Goal: Transaction & Acquisition: Purchase product/service

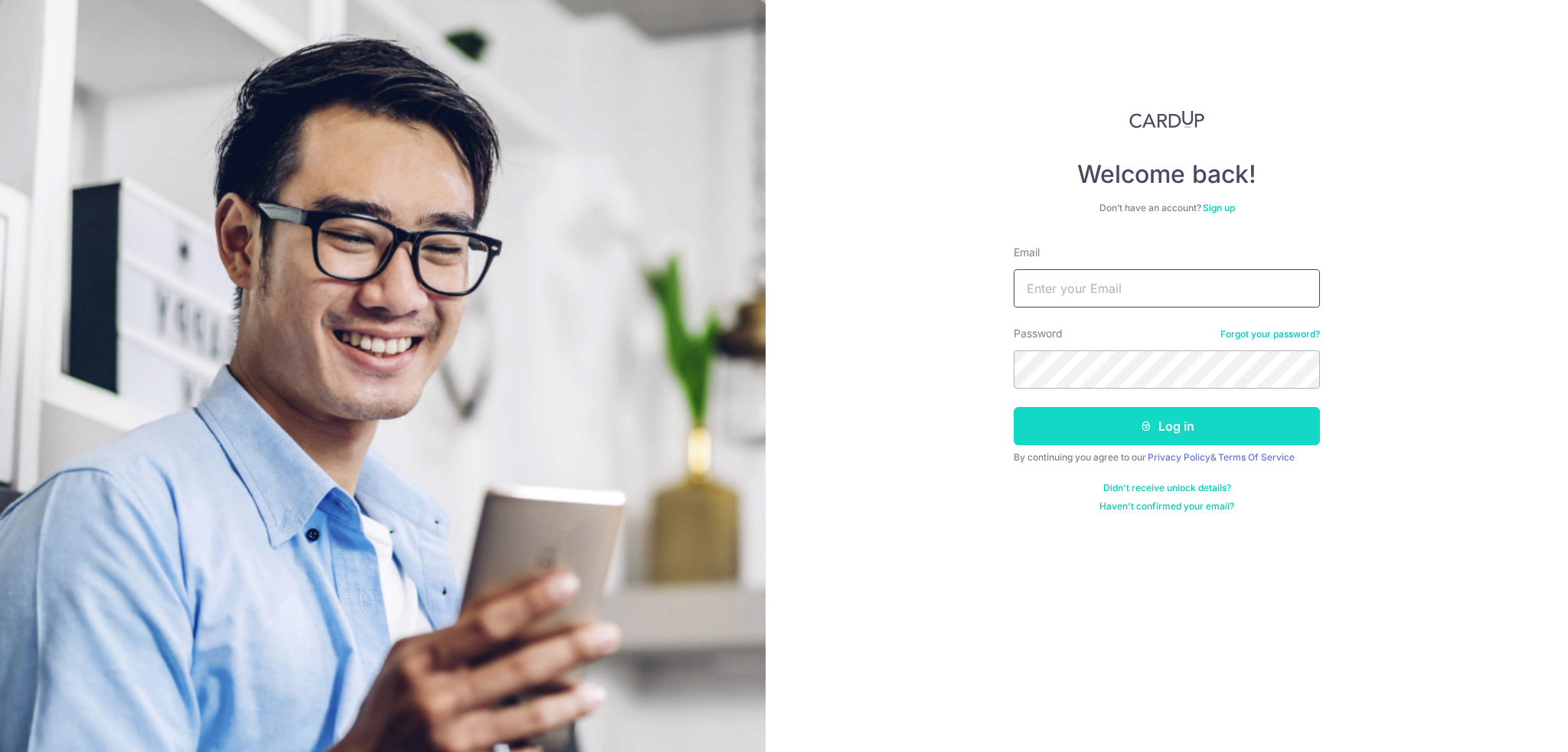
type input "limweiyuan.62@gmail.com"
click at [1290, 422] on button "Log in" at bounding box center [1166, 426] width 306 height 38
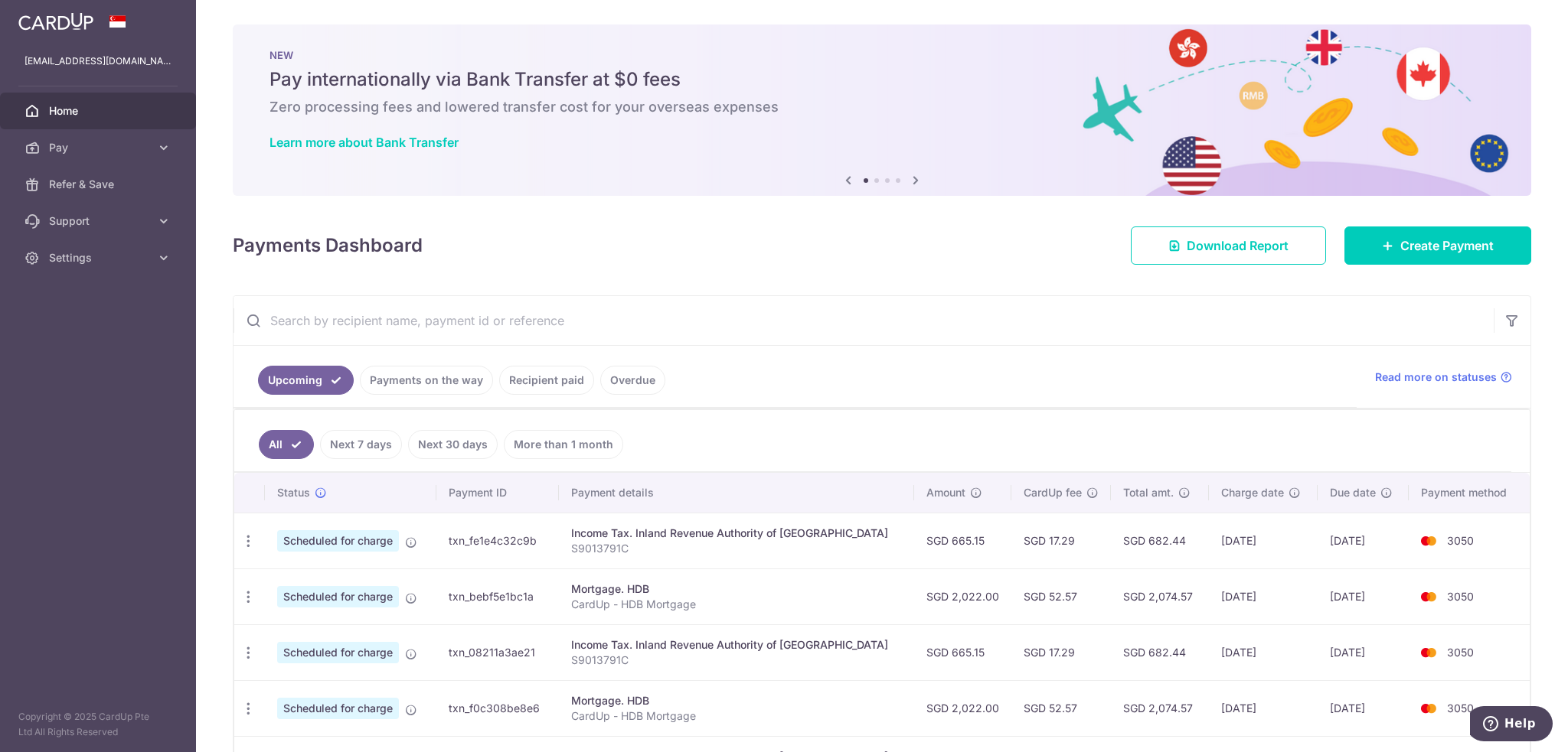
click at [447, 370] on link "Payments on the way" at bounding box center [426, 381] width 134 height 29
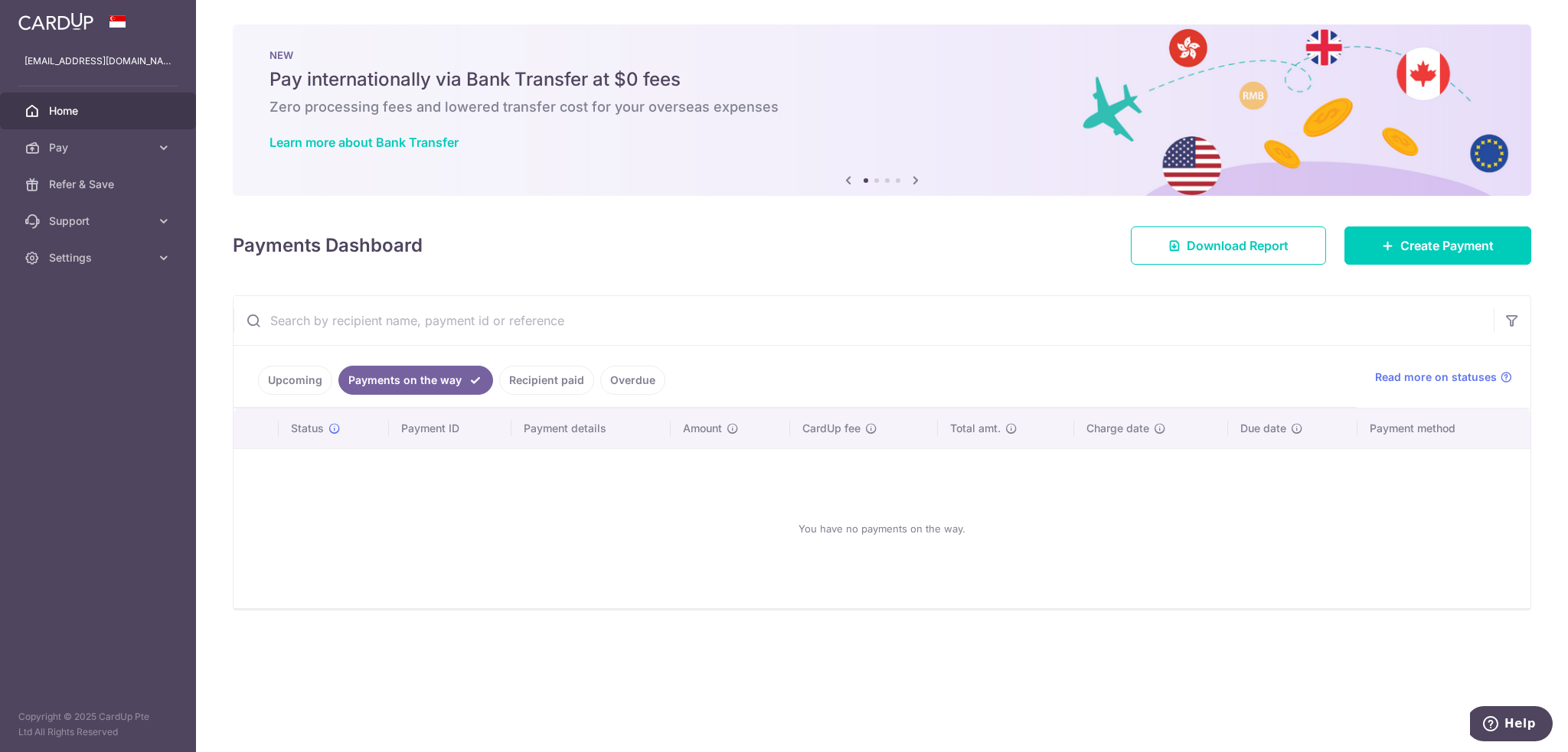
click at [513, 376] on link "Recipient paid" at bounding box center [546, 381] width 95 height 29
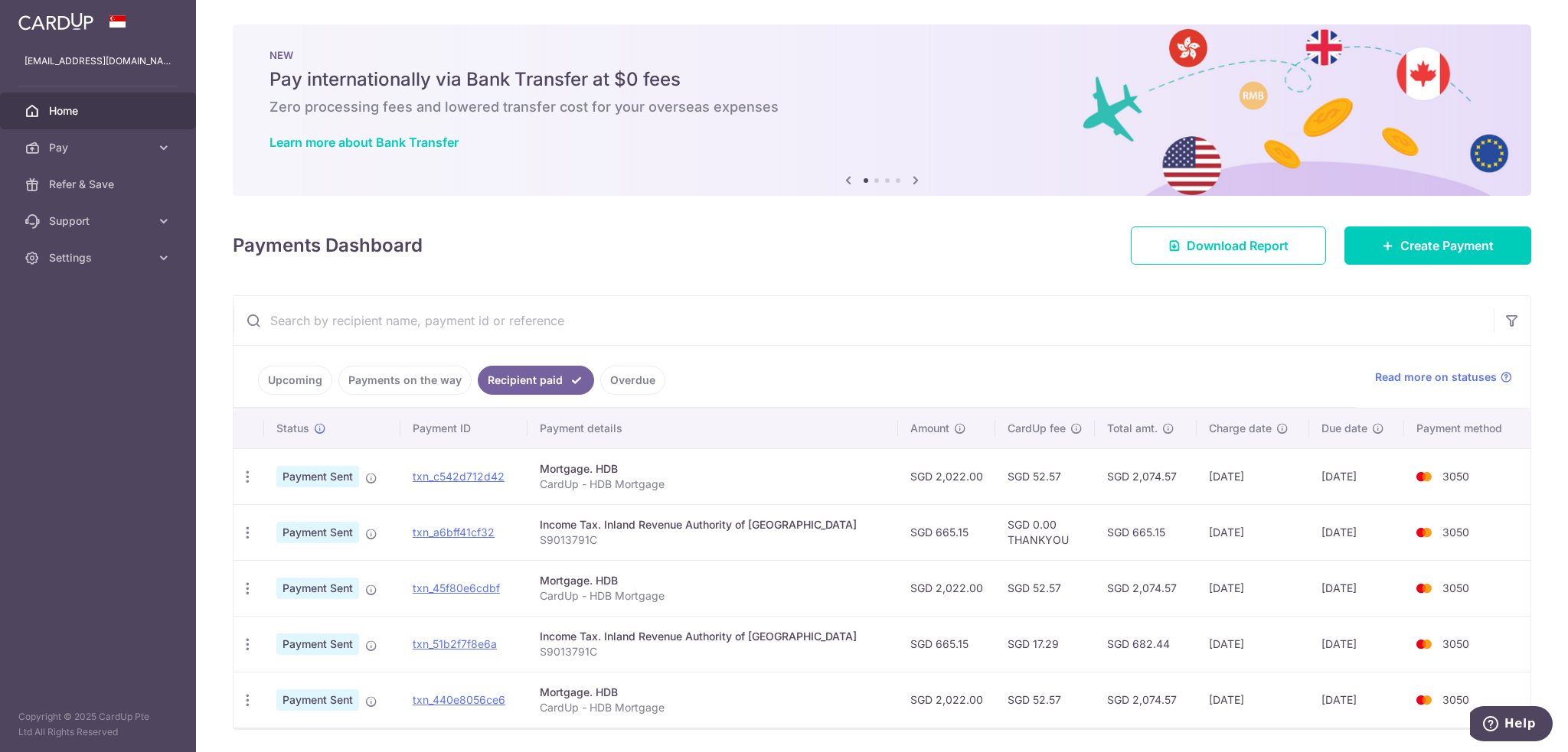
click at [465, 651] on td "txn_51b2f7f8e6a" at bounding box center [463, 644] width 127 height 56
click at [474, 645] on link "txn_51b2f7f8e6a" at bounding box center [455, 643] width 84 height 13
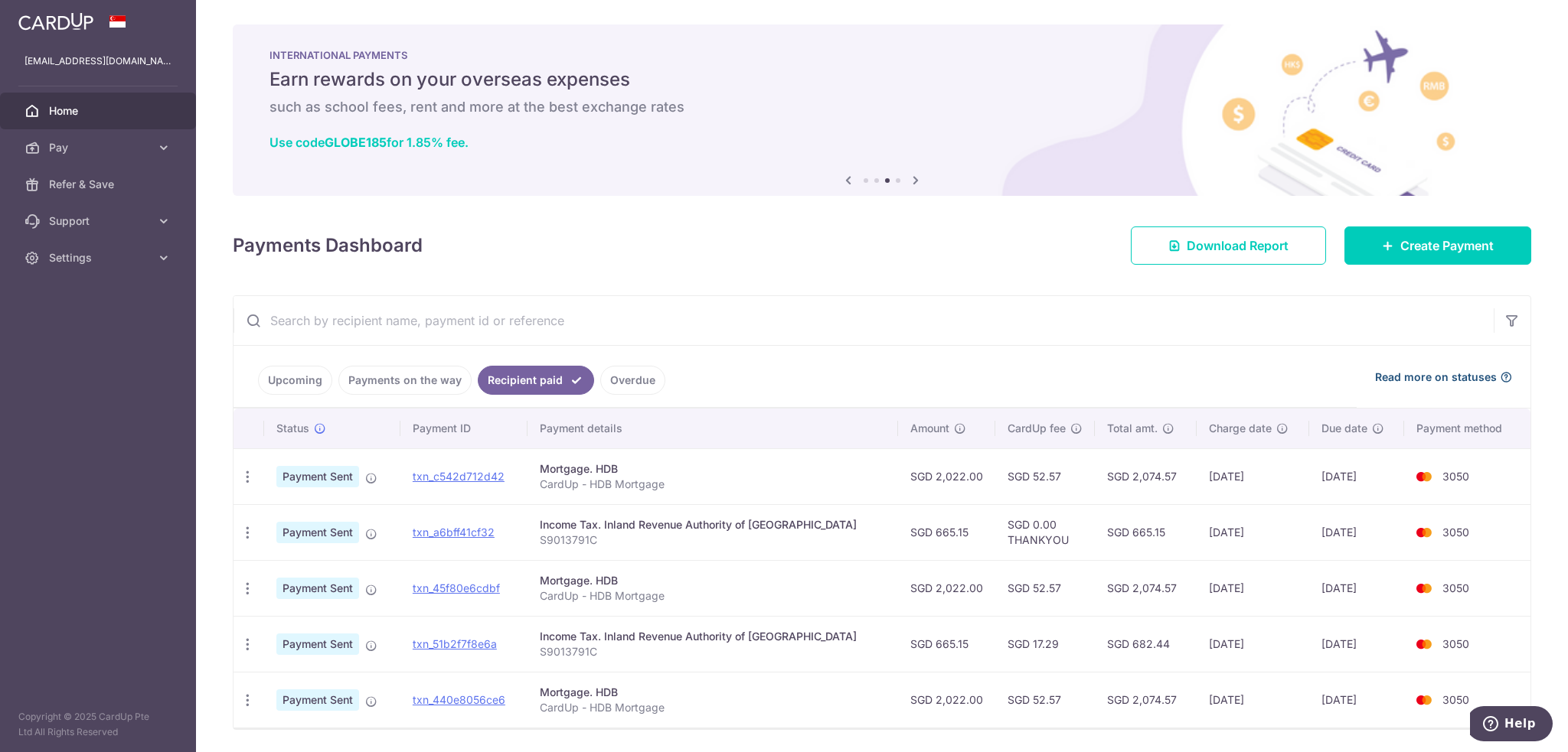
click at [1499, 382] on icon at bounding box center [1505, 377] width 12 height 12
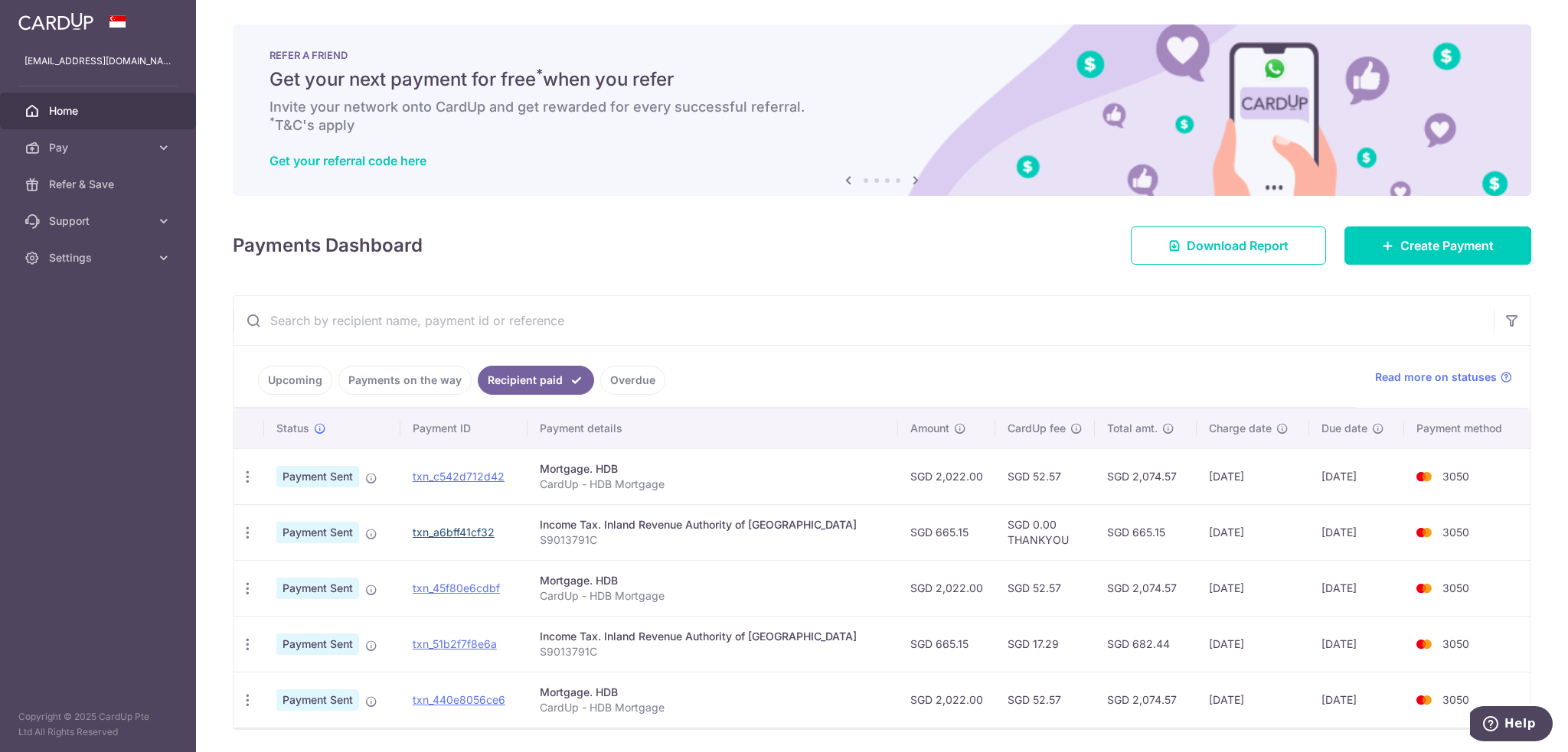
click at [443, 529] on link "txn_a6bff41cf32" at bounding box center [453, 532] width 81 height 13
click at [502, 470] on link "txn_c542d712d42" at bounding box center [459, 476] width 92 height 13
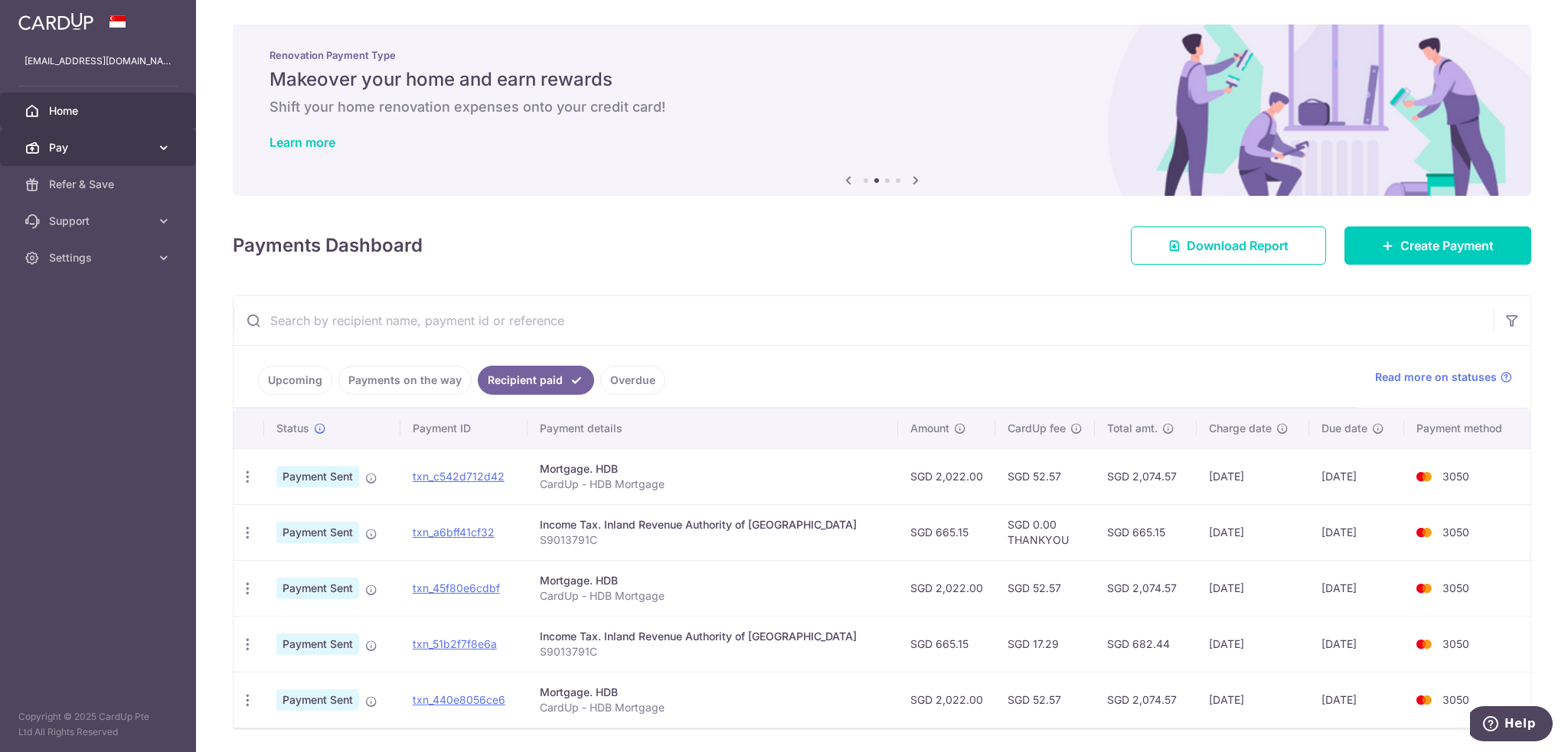
click at [66, 140] on span "Pay" at bounding box center [99, 148] width 101 height 16
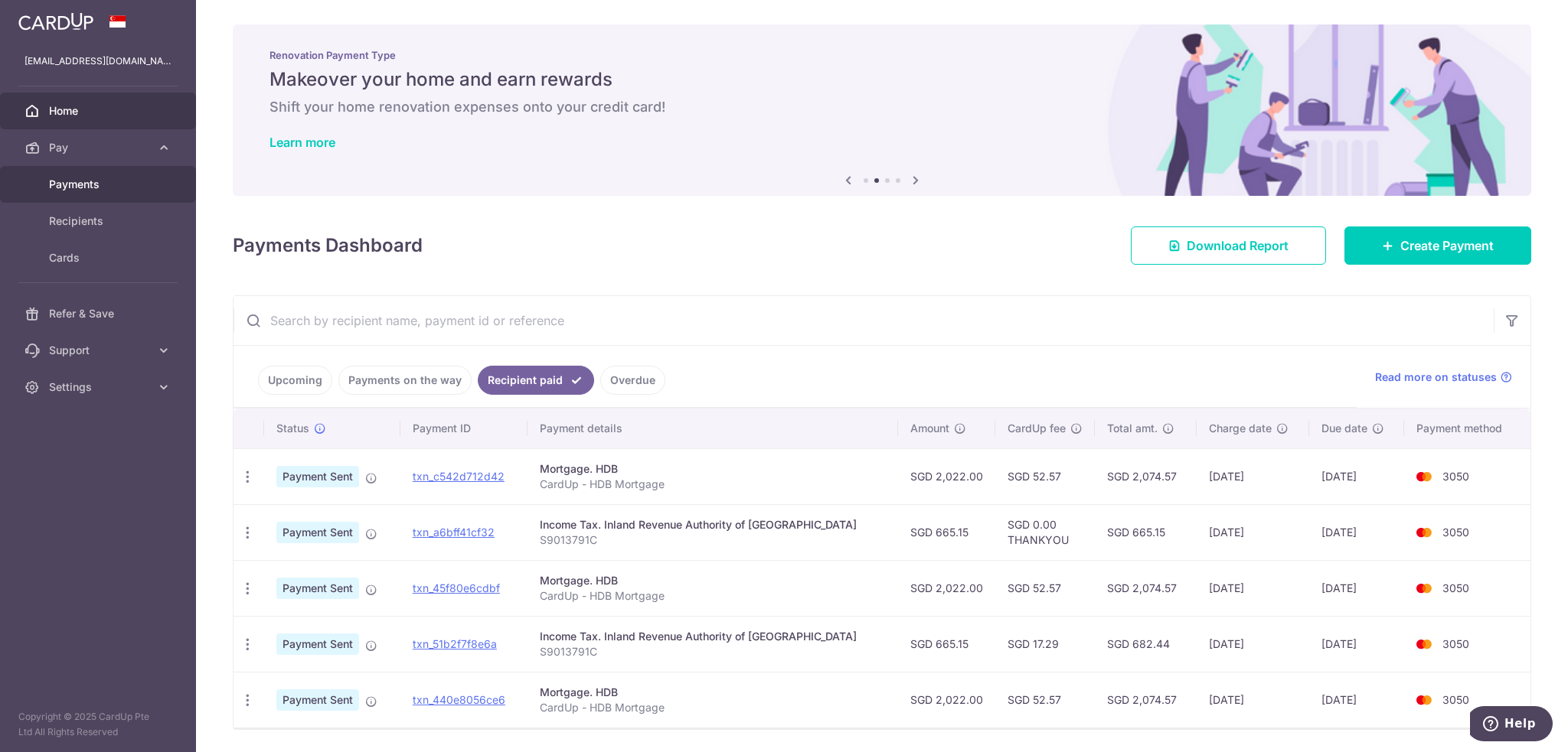
click at [69, 188] on span "Payments" at bounding box center [99, 185] width 101 height 16
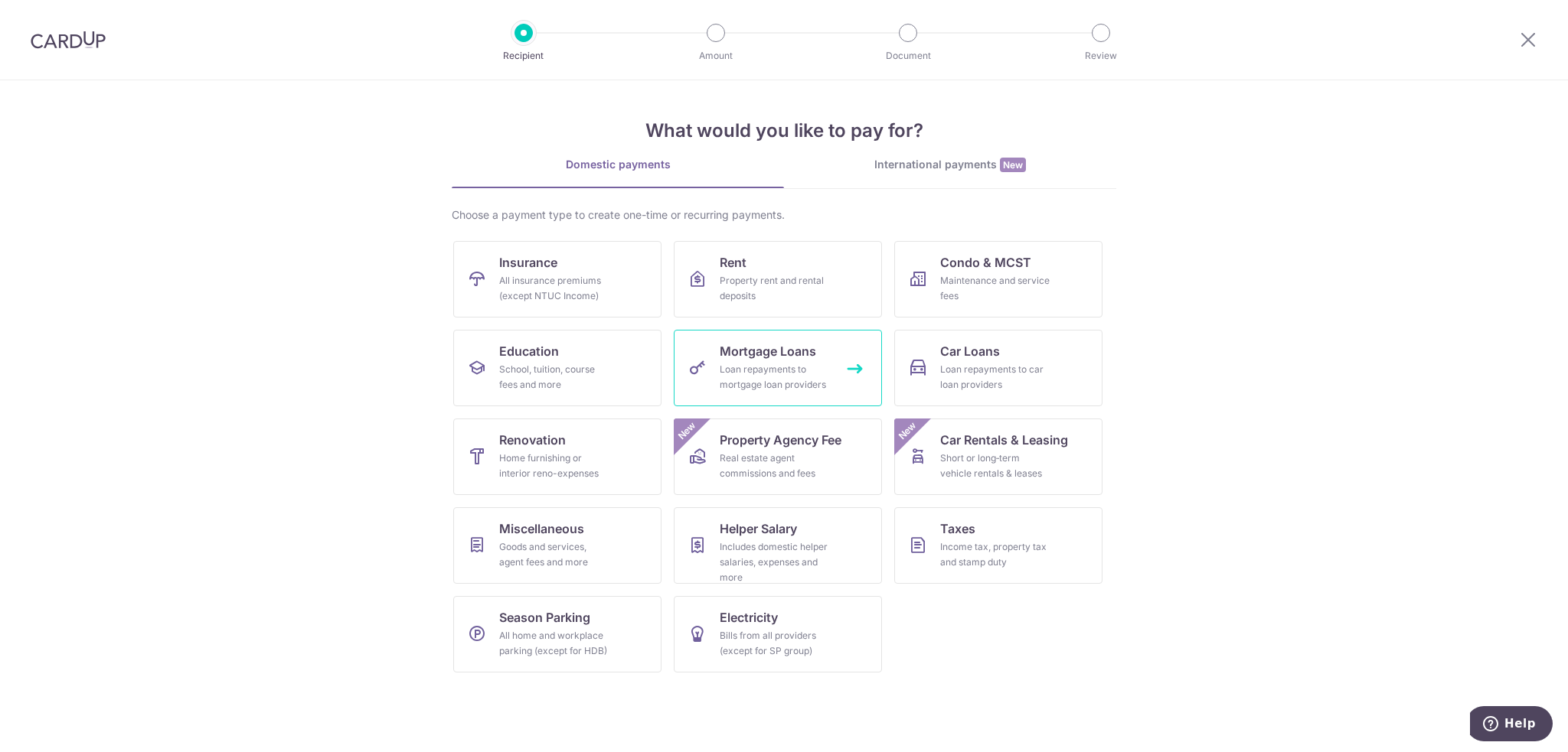
click at [788, 345] on span "Mortgage Loans" at bounding box center [768, 350] width 96 height 19
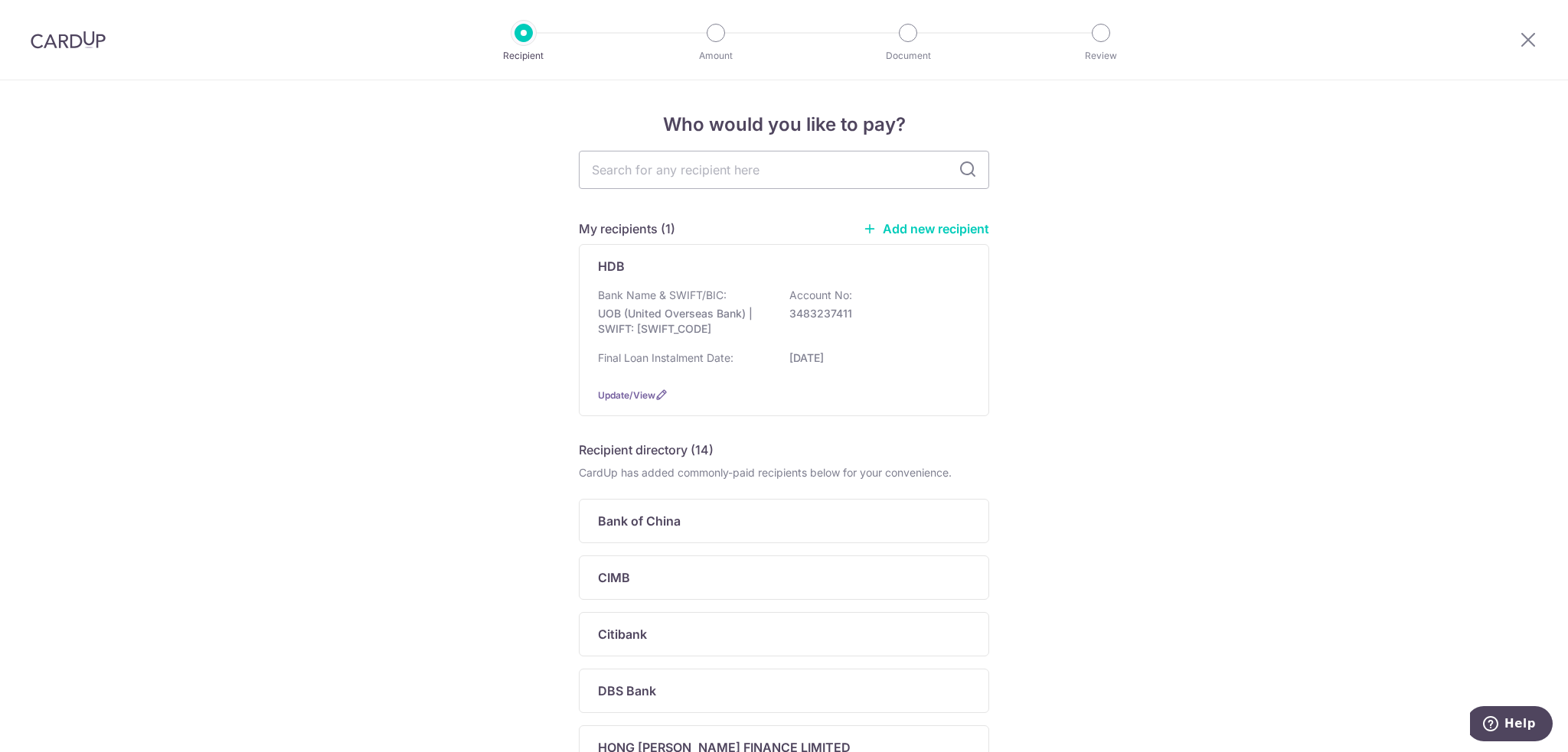
click at [1363, 244] on div "Who would you like to pay? My recipients (1) Add new recipient HDB Bank Name & …" at bounding box center [784, 627] width 1568 height 1094
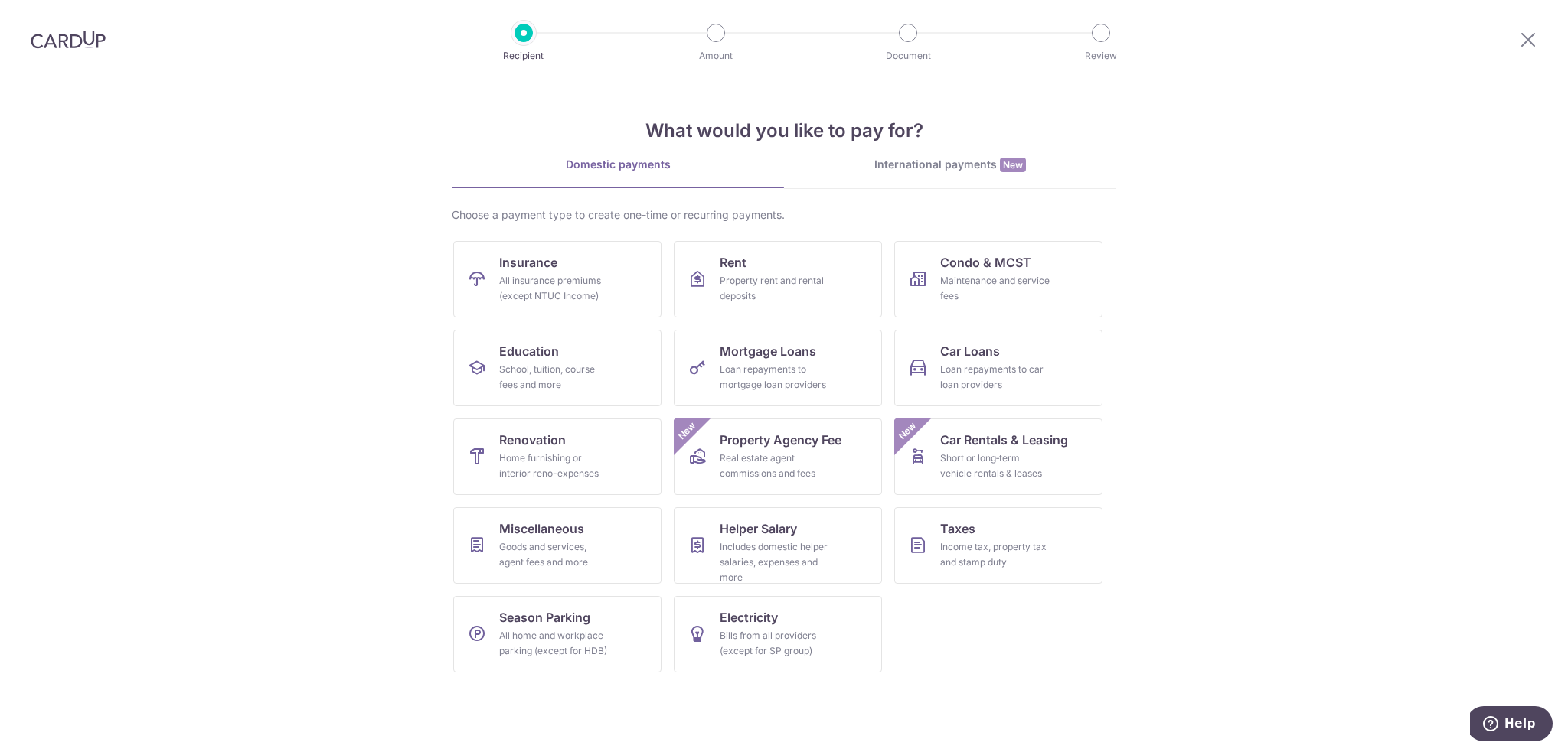
click at [274, 192] on section "What would you like to pay for? Domestic payments International payments New Ch…" at bounding box center [784, 416] width 1568 height 671
click at [801, 370] on div "Loan repayments to mortgage loan providers" at bounding box center [775, 377] width 110 height 30
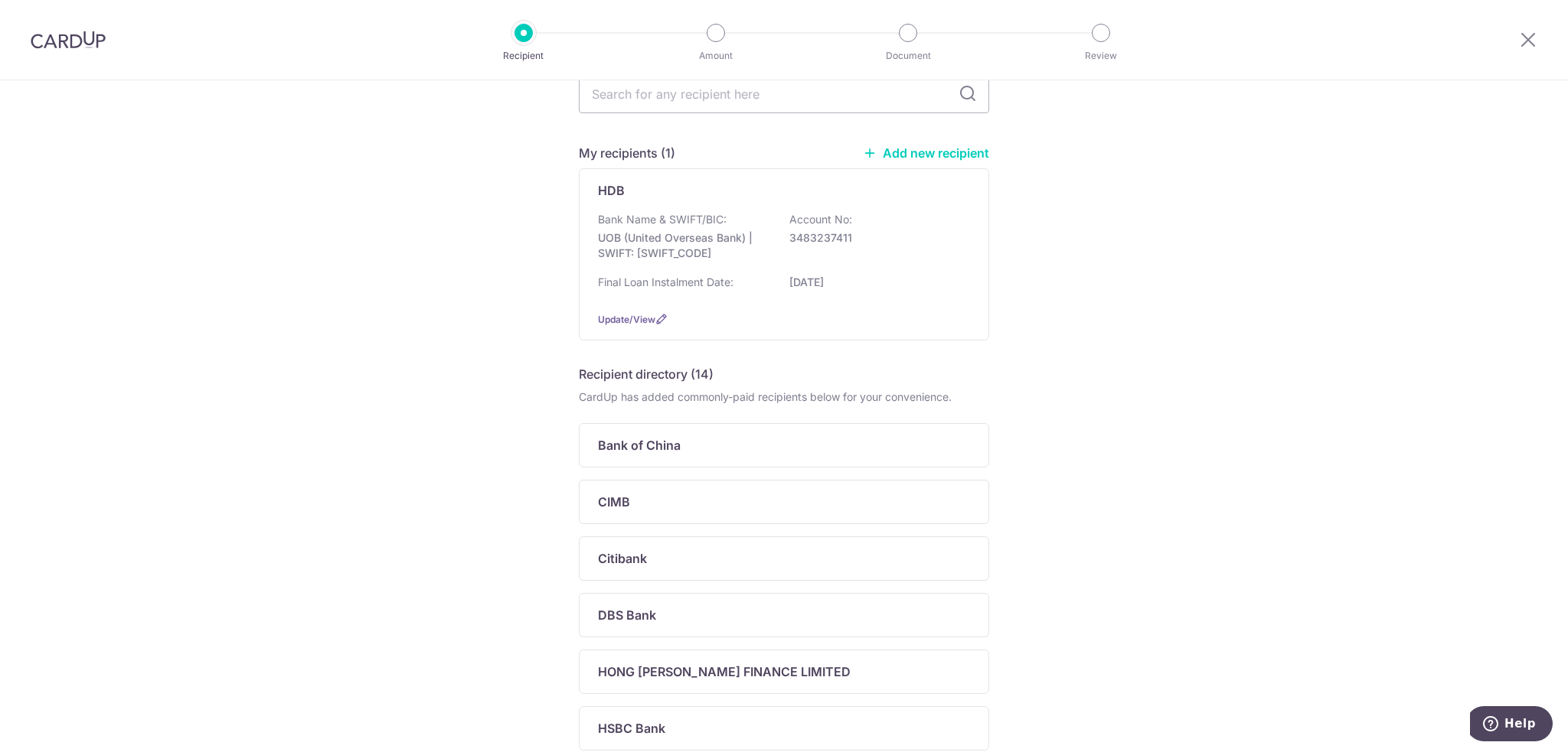
scroll to position [77, 0]
click at [793, 299] on div "HDB Bank Name & SWIFT/BIC: UOB (United Overseas Bank) | SWIFT: [SWIFT_CODE] Acc…" at bounding box center [784, 253] width 410 height 172
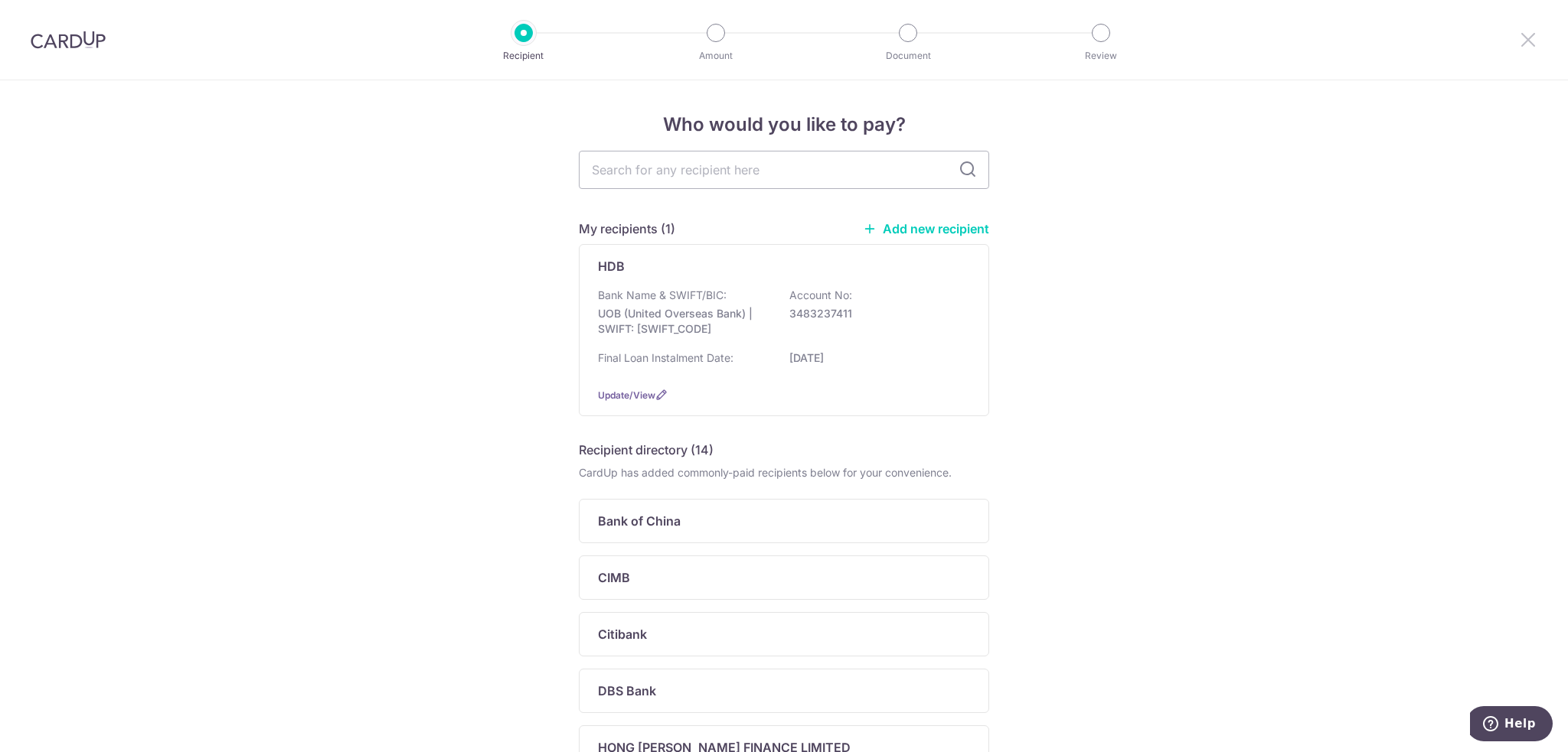
click at [1537, 32] on icon at bounding box center [1528, 38] width 19 height 19
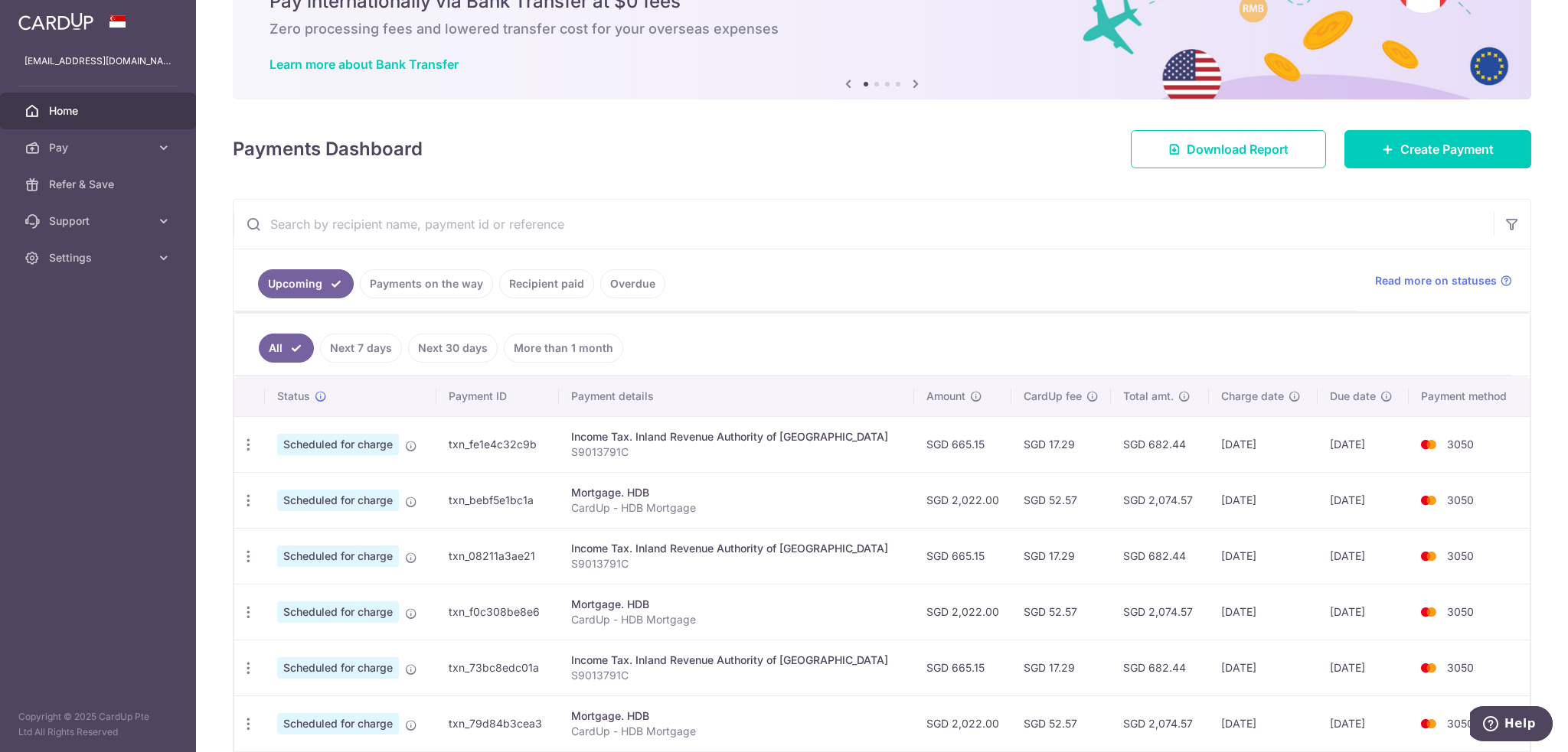
scroll to position [153, 0]
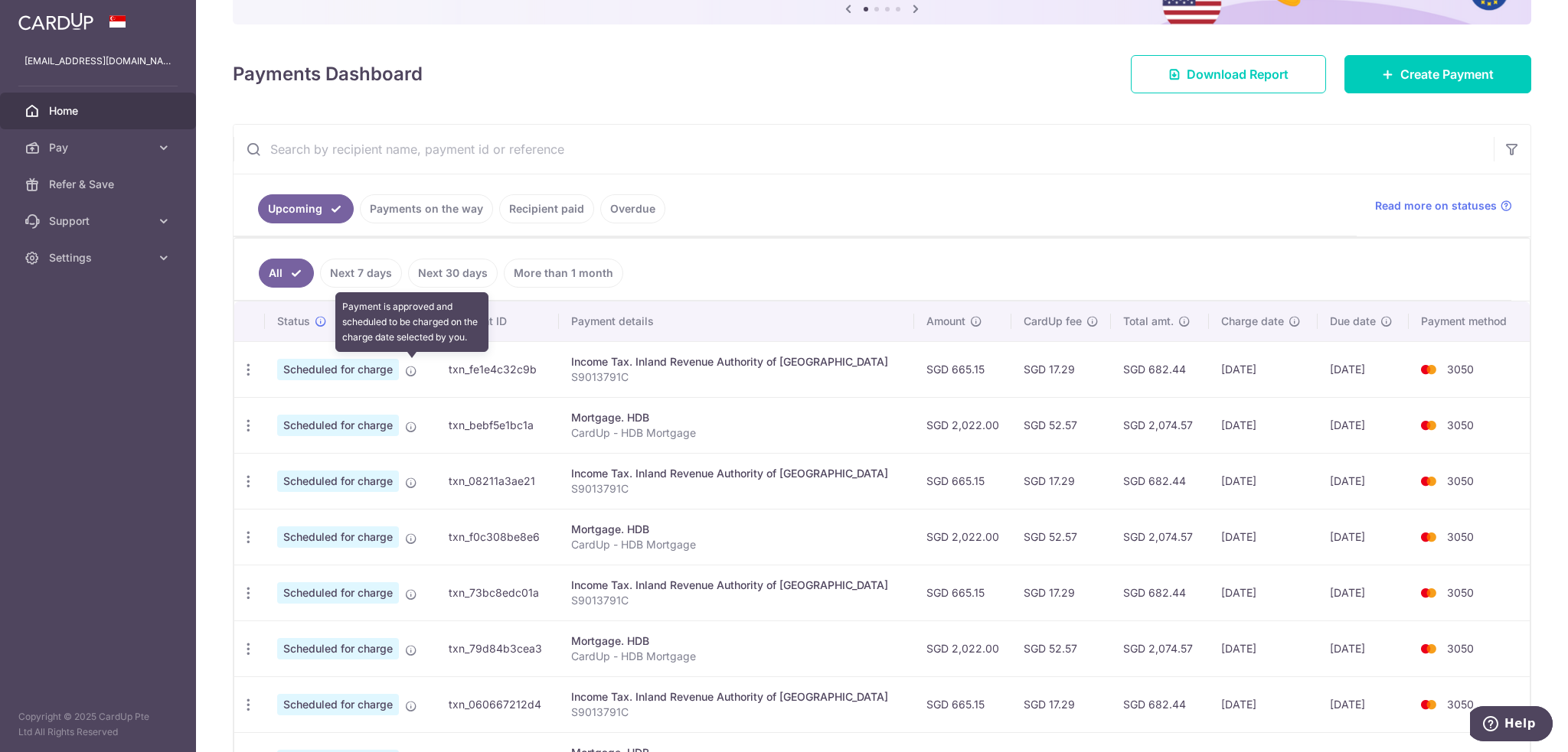
click at [401, 368] on td "Scheduled for charge Payment is approved and scheduled to be charged on the cha…" at bounding box center [351, 369] width 172 height 56
click at [406, 365] on icon at bounding box center [410, 371] width 12 height 12
click at [355, 361] on span "Scheduled for charge" at bounding box center [338, 370] width 122 height 22
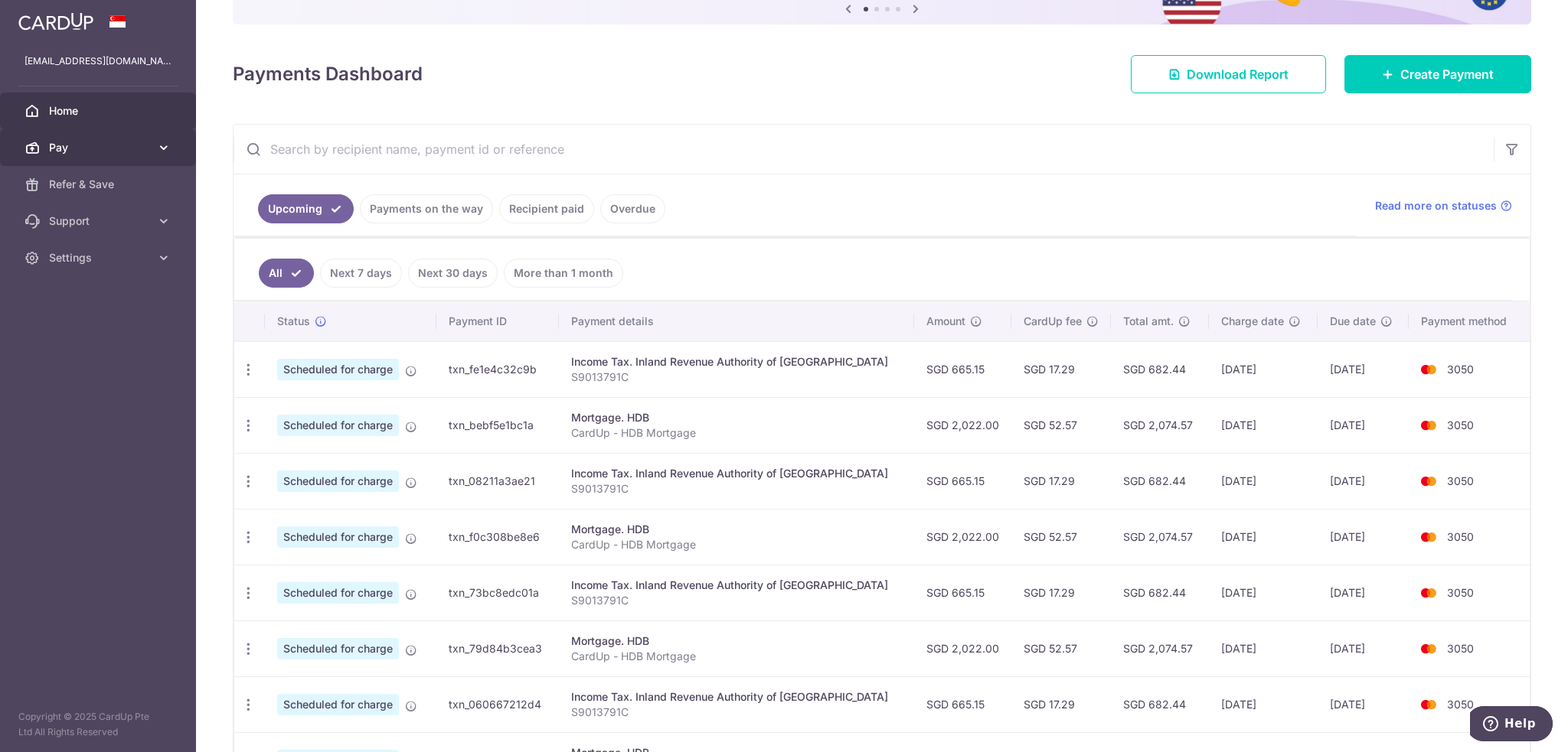
click at [120, 135] on link "Pay" at bounding box center [98, 147] width 196 height 36
click at [364, 266] on link "Next 7 days" at bounding box center [360, 273] width 81 height 29
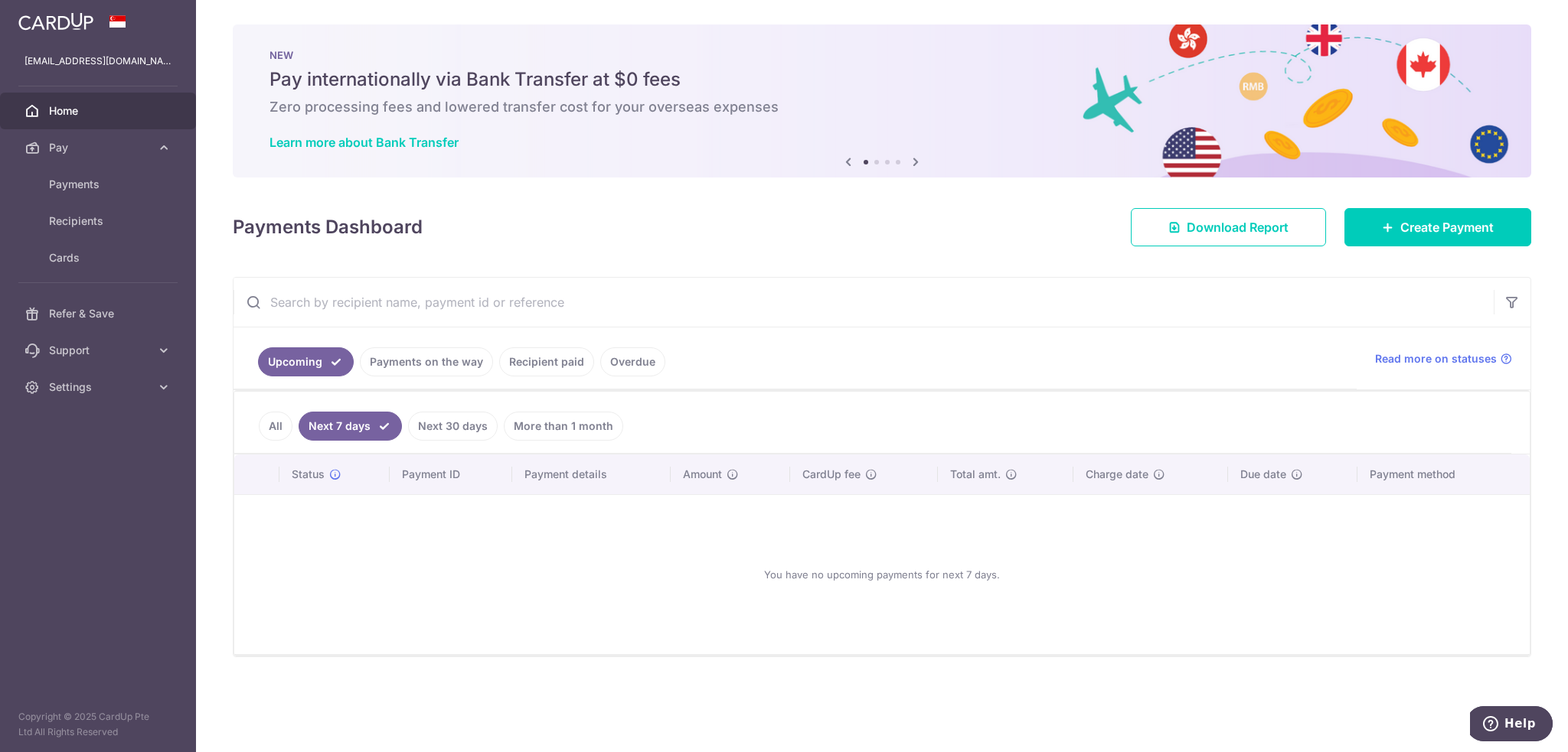
click at [408, 428] on link "Next 30 days" at bounding box center [452, 426] width 89 height 29
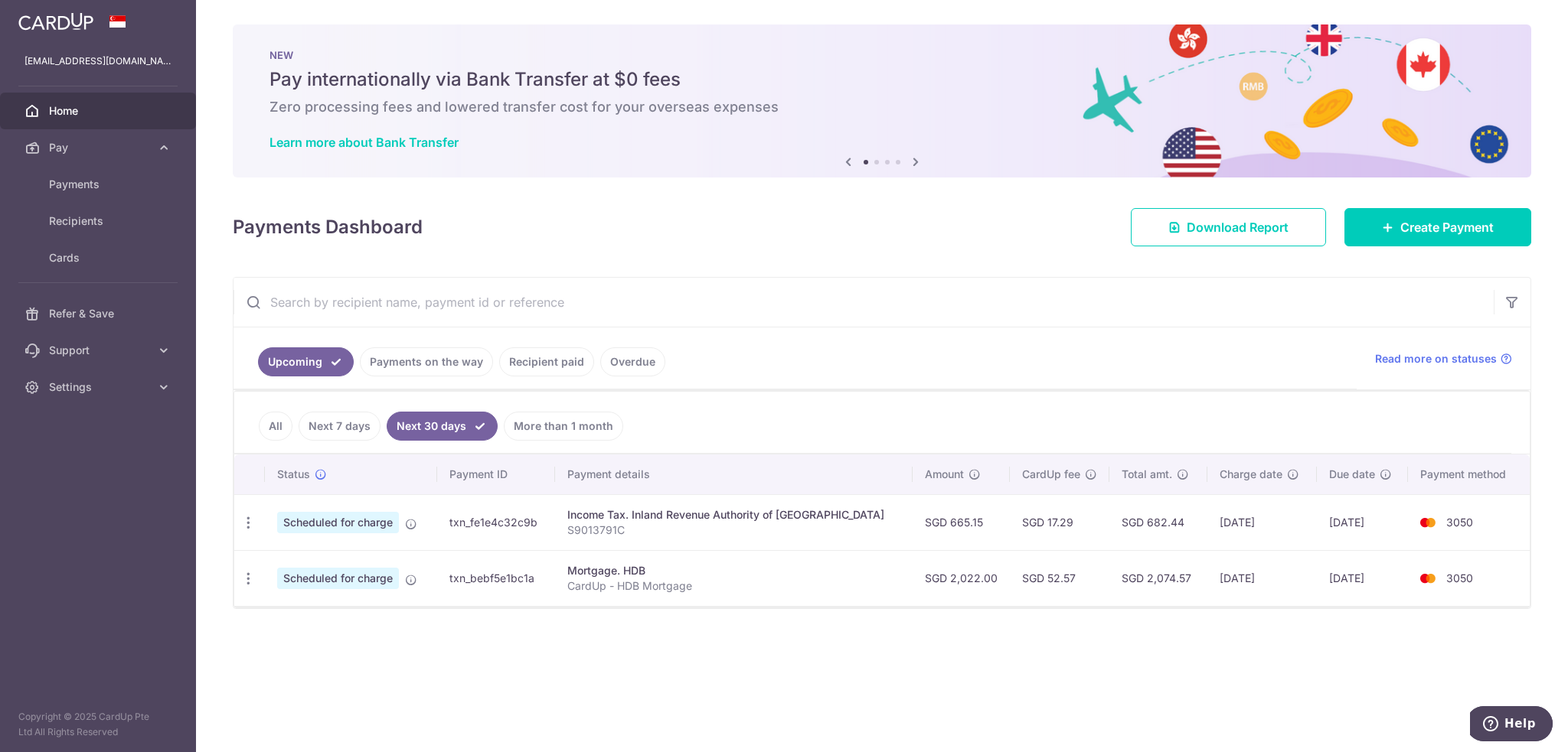
click at [295, 529] on span "Scheduled for charge" at bounding box center [338, 523] width 122 height 22
click at [303, 519] on span "Scheduled for charge" at bounding box center [338, 523] width 122 height 22
click at [328, 457] on th "Status Current status of the payment" at bounding box center [351, 474] width 172 height 40
click at [555, 510] on td "txn_fe1e4c32c9b" at bounding box center [496, 522] width 118 height 56
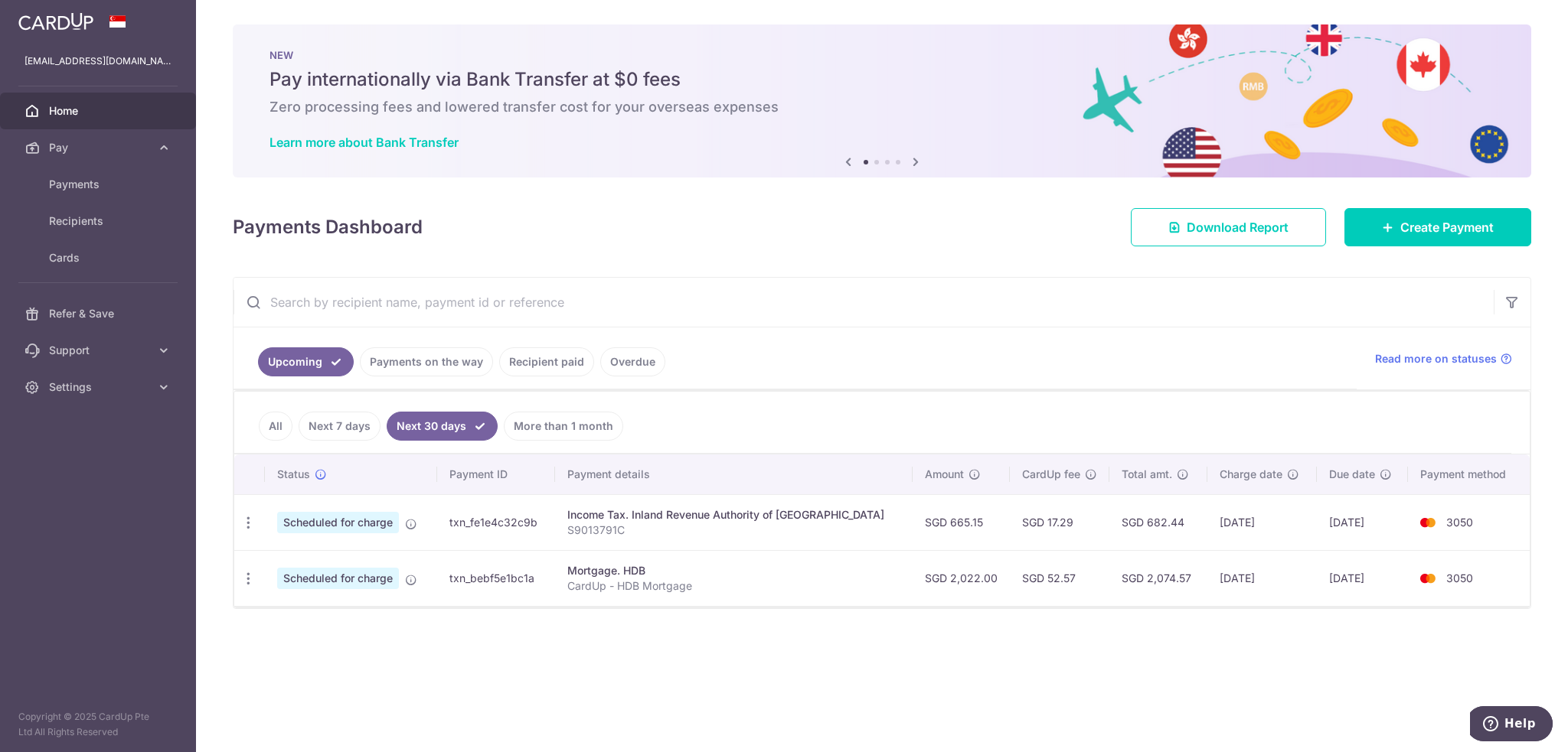
click at [488, 512] on td "txn_fe1e4c32c9b" at bounding box center [496, 522] width 118 height 56
click at [415, 525] on icon at bounding box center [410, 524] width 12 height 12
click at [807, 519] on div "Income Tax. Inland Revenue Authority of Singapore" at bounding box center [733, 515] width 333 height 16
drag, startPoint x: 1281, startPoint y: 525, endPoint x: 1399, endPoint y: 513, distance: 118.6
click at [1283, 525] on td "16/09/2025" at bounding box center [1261, 522] width 109 height 56
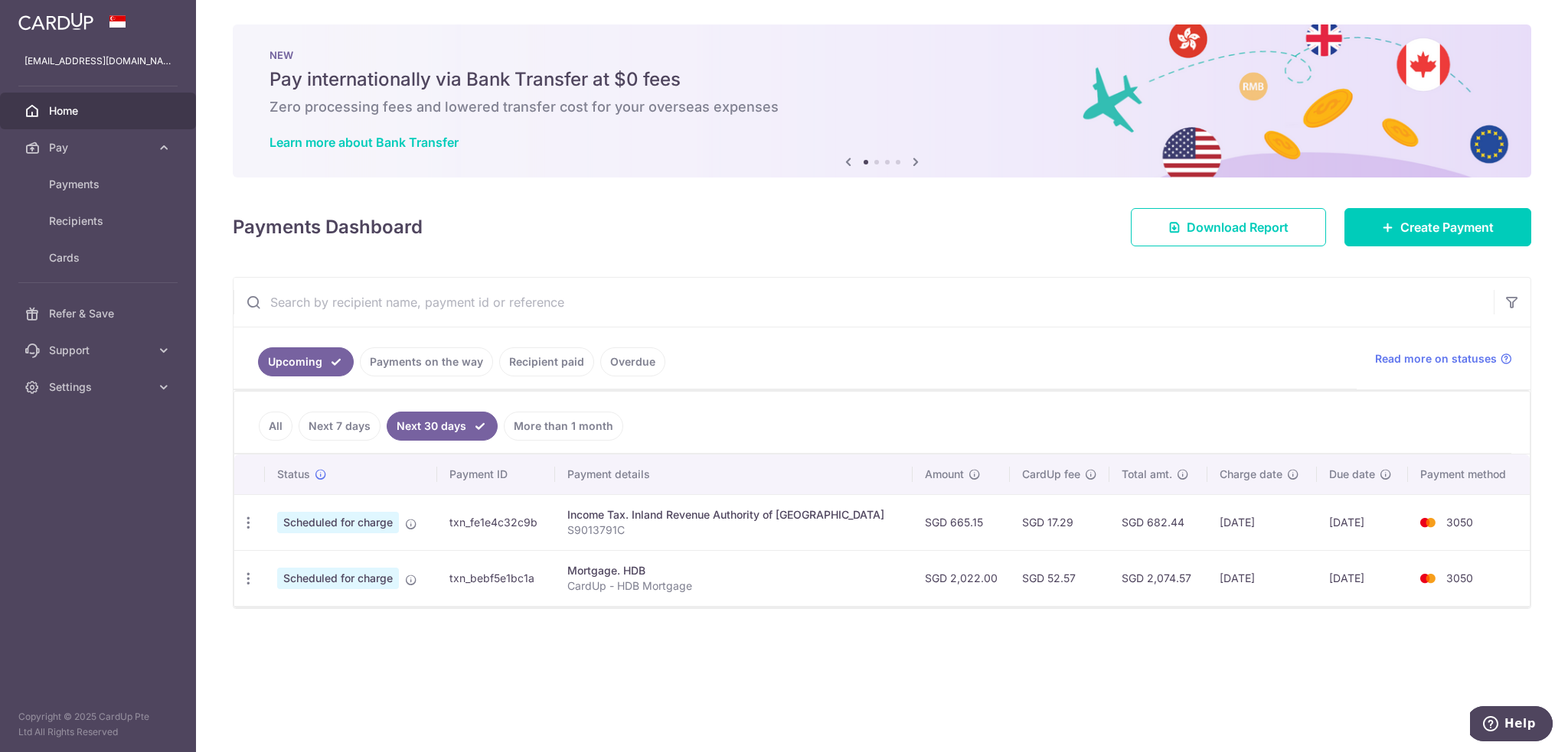
click at [1432, 513] on img at bounding box center [1427, 522] width 30 height 19
drag, startPoint x: 1483, startPoint y: 512, endPoint x: 1214, endPoint y: 536, distance: 270.1
click at [1214, 536] on tr "Update payment Cancel payment Scheduled for charge txn_fe1e4c32c9b Income Tax. …" at bounding box center [882, 522] width 1295 height 56
drag, startPoint x: 662, startPoint y: 294, endPoint x: 665, endPoint y: 316, distance: 22.2
click at [662, 294] on input "text" at bounding box center [863, 302] width 1260 height 49
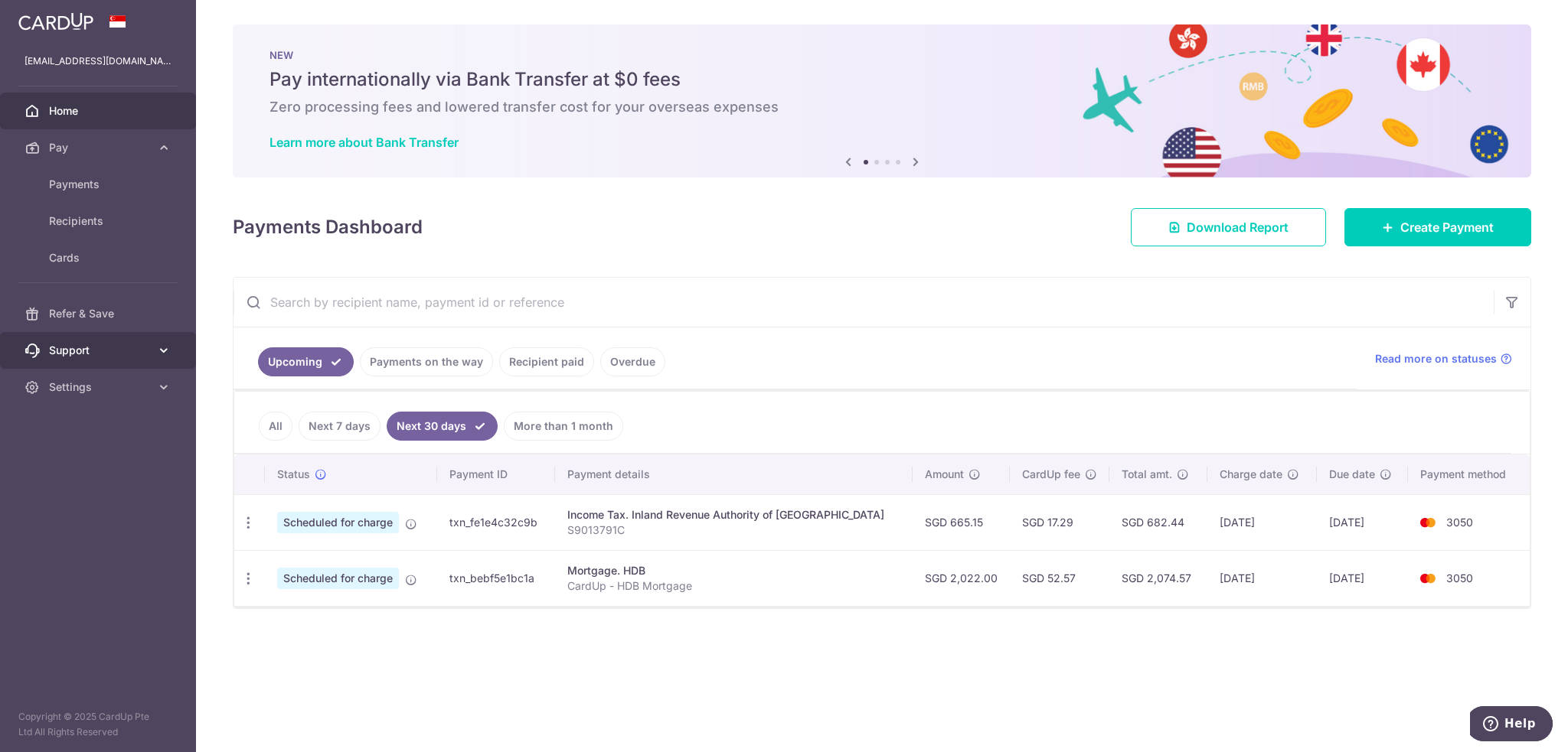
click at [120, 346] on span "Support" at bounding box center [99, 350] width 101 height 16
click at [86, 380] on span "FAQ" at bounding box center [99, 388] width 101 height 16
